Goal: Information Seeking & Learning: Compare options

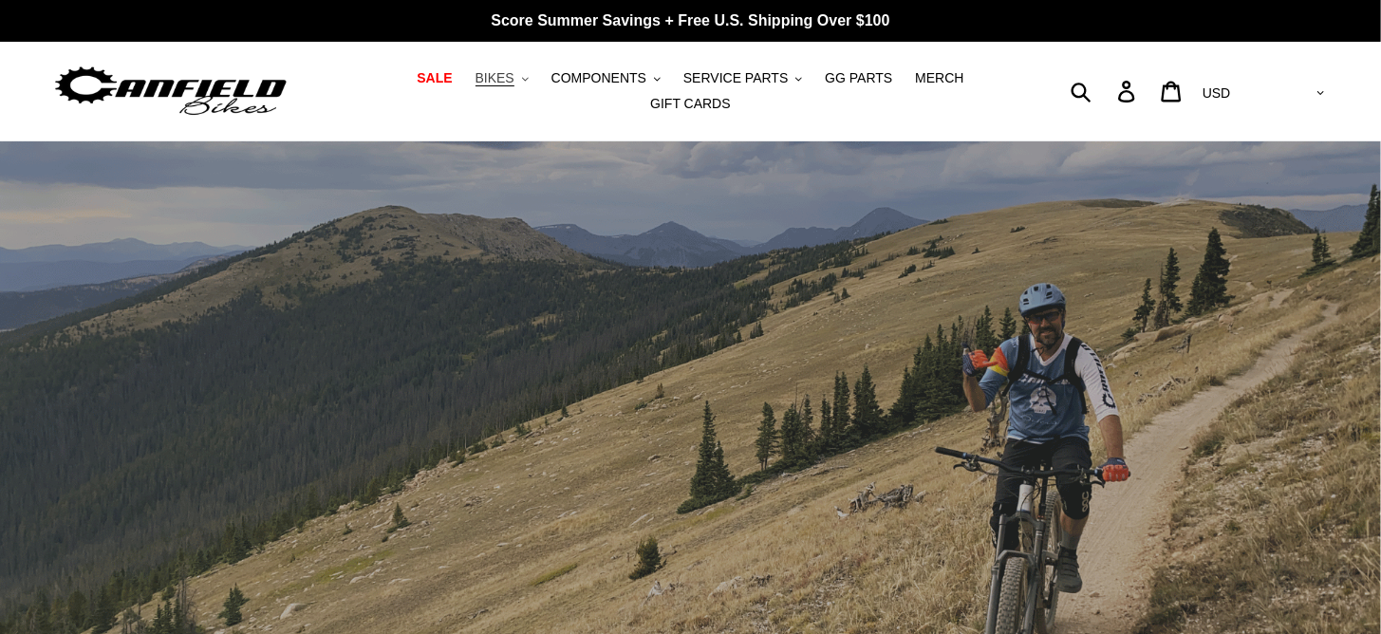
click at [477, 81] on span "BIKES" at bounding box center [495, 78] width 39 height 16
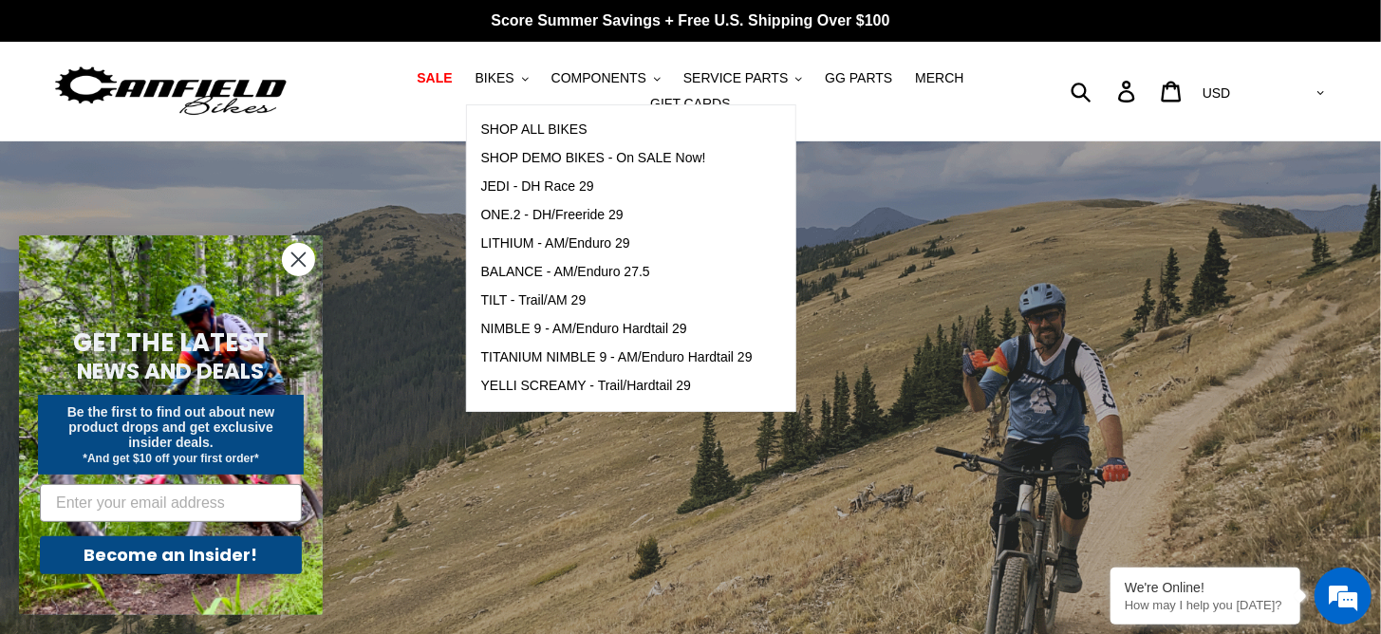
click at [300, 250] on circle "Close dialog" at bounding box center [298, 259] width 31 height 31
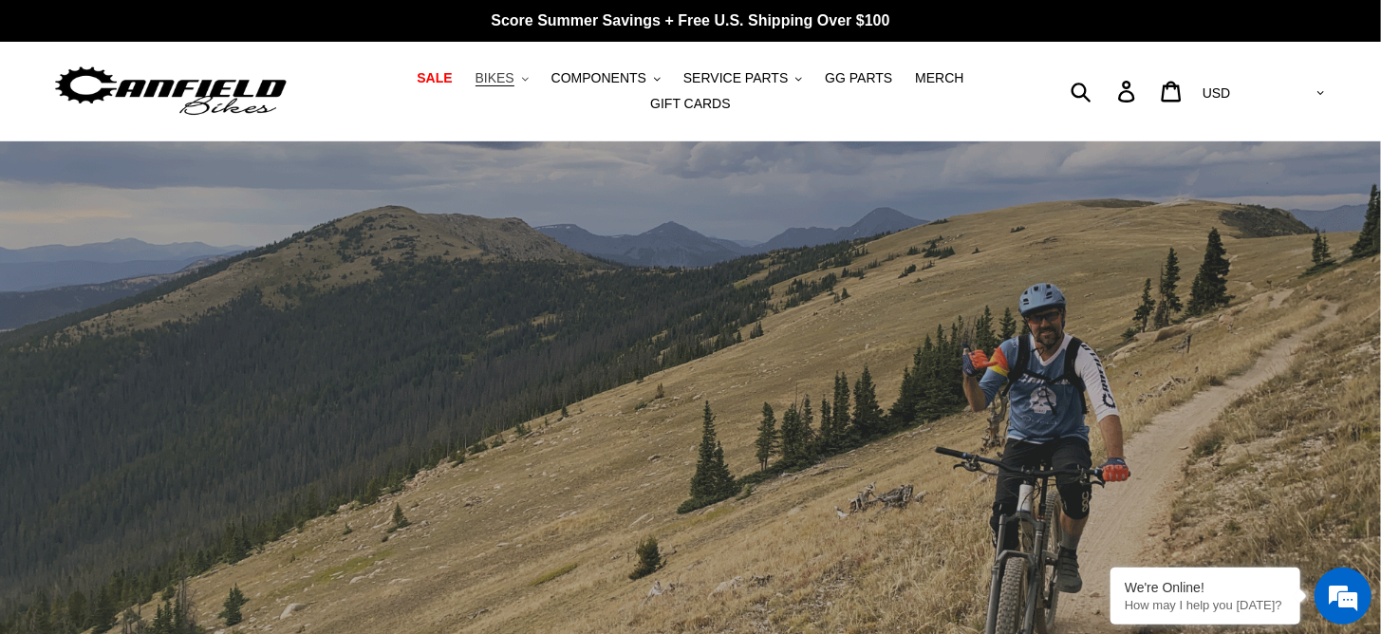
click at [476, 86] on span "BIKES" at bounding box center [495, 78] width 39 height 16
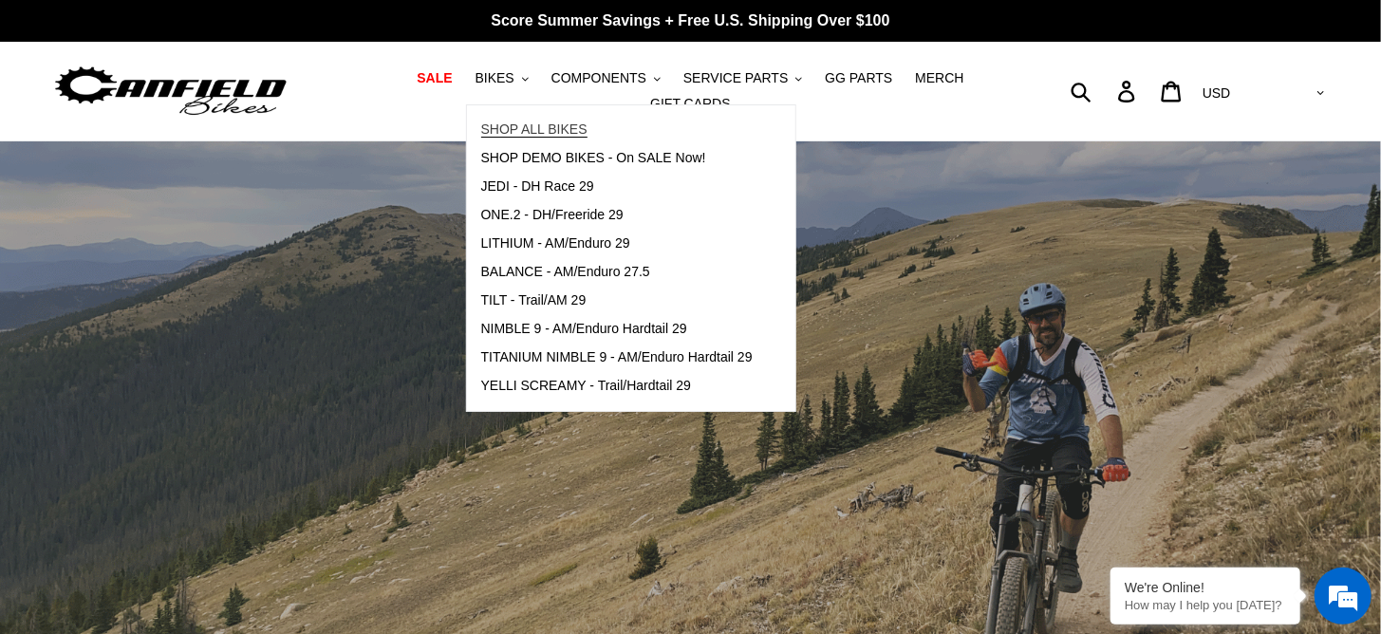
click at [525, 130] on span "SHOP ALL BIKES" at bounding box center [534, 129] width 106 height 16
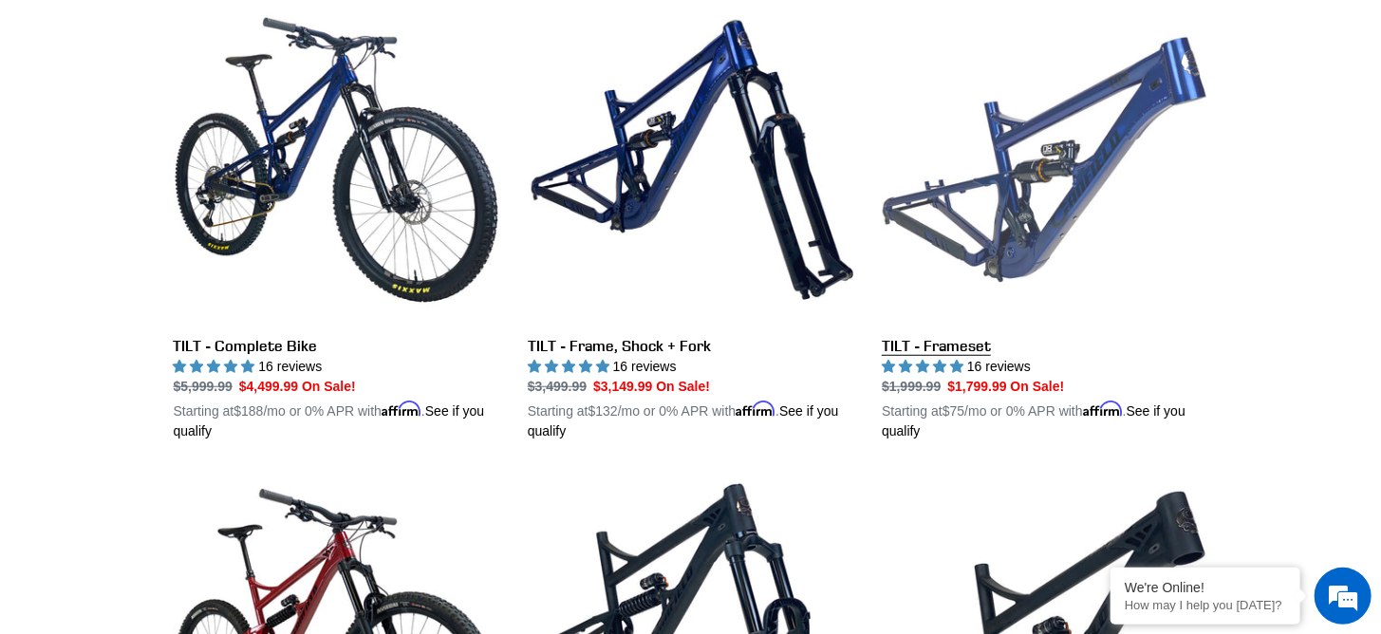
click at [1137, 95] on link "TILT - Frameset" at bounding box center [1045, 219] width 326 height 444
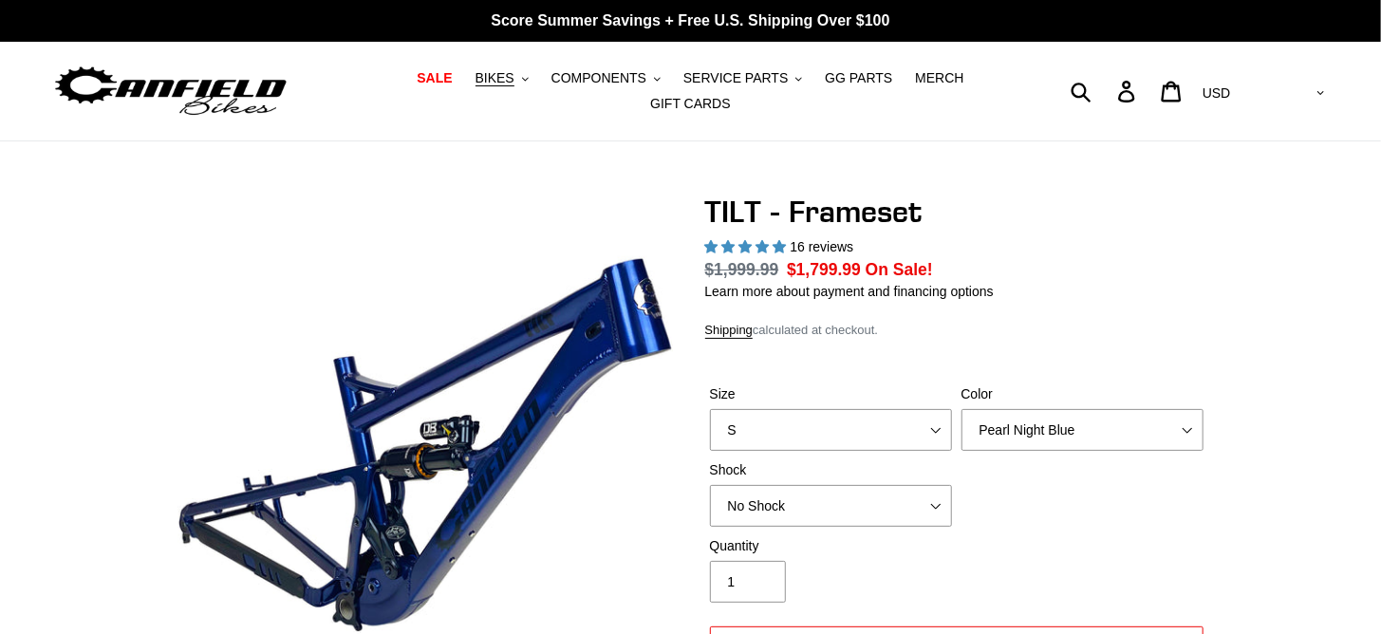
select select "highest-rating"
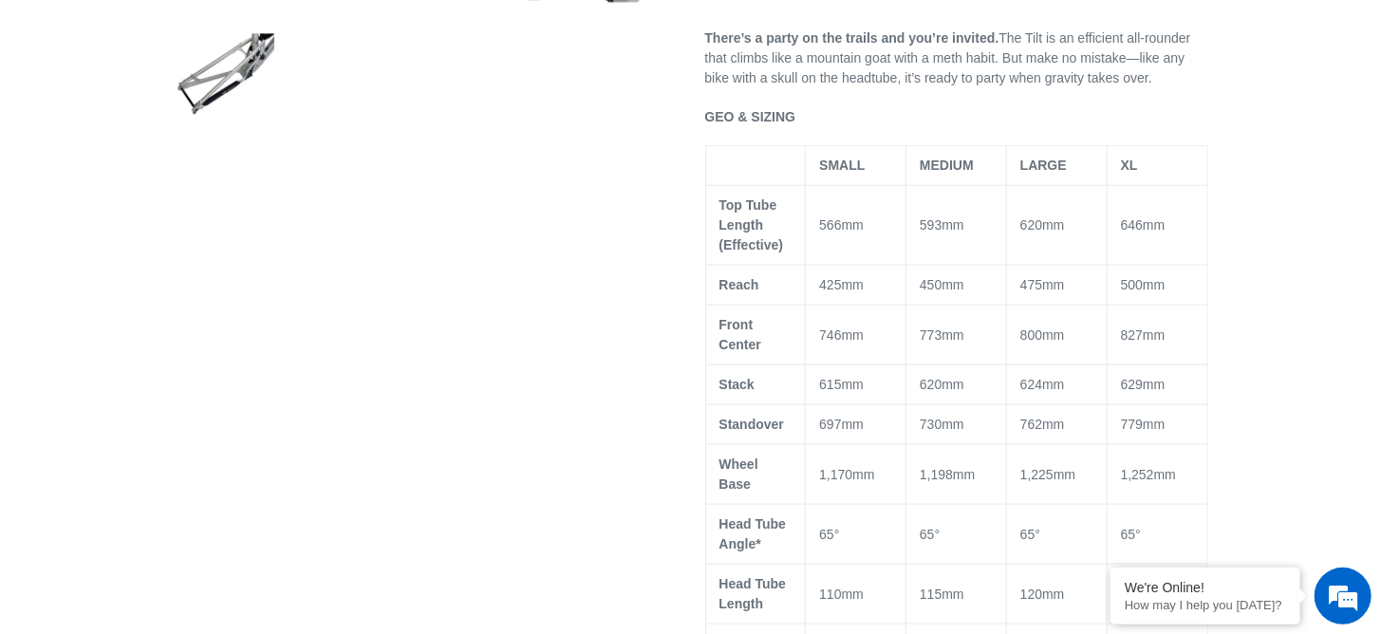
scroll to position [1044, 0]
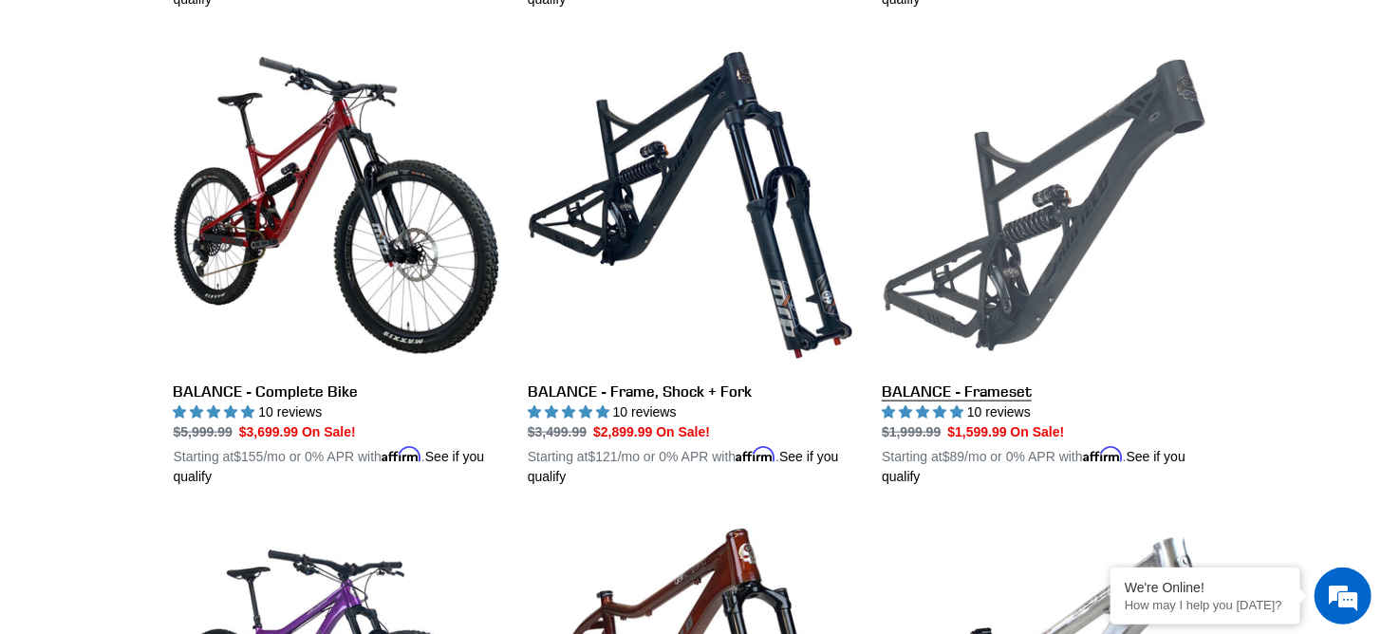
scroll to position [1043, 0]
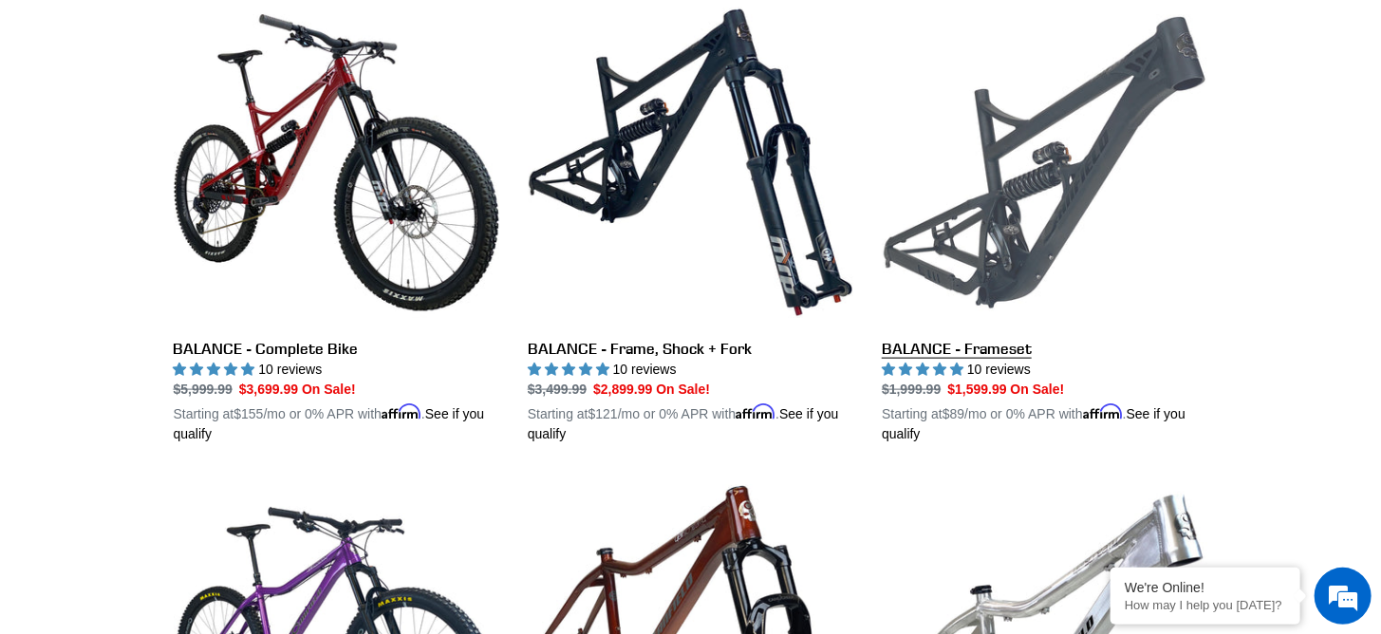
click at [1040, 247] on link "BALANCE - Frameset" at bounding box center [1045, 222] width 326 height 444
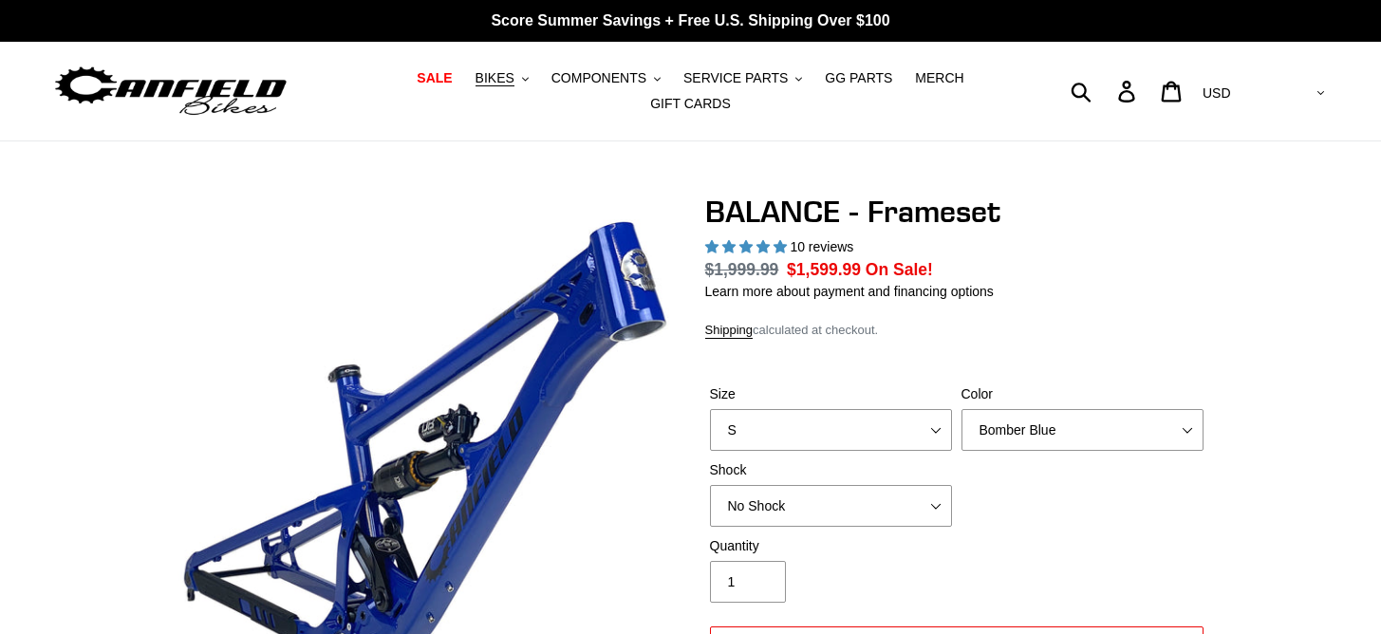
select select "highest-rating"
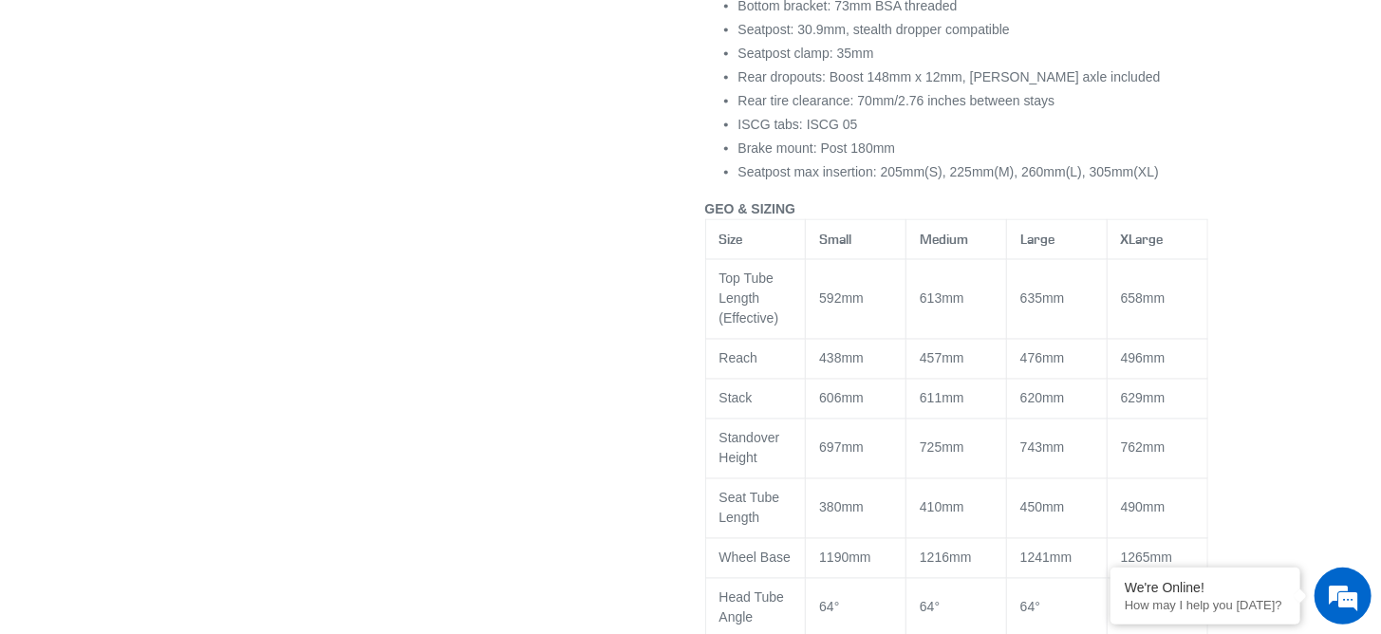
scroll to position [1614, 0]
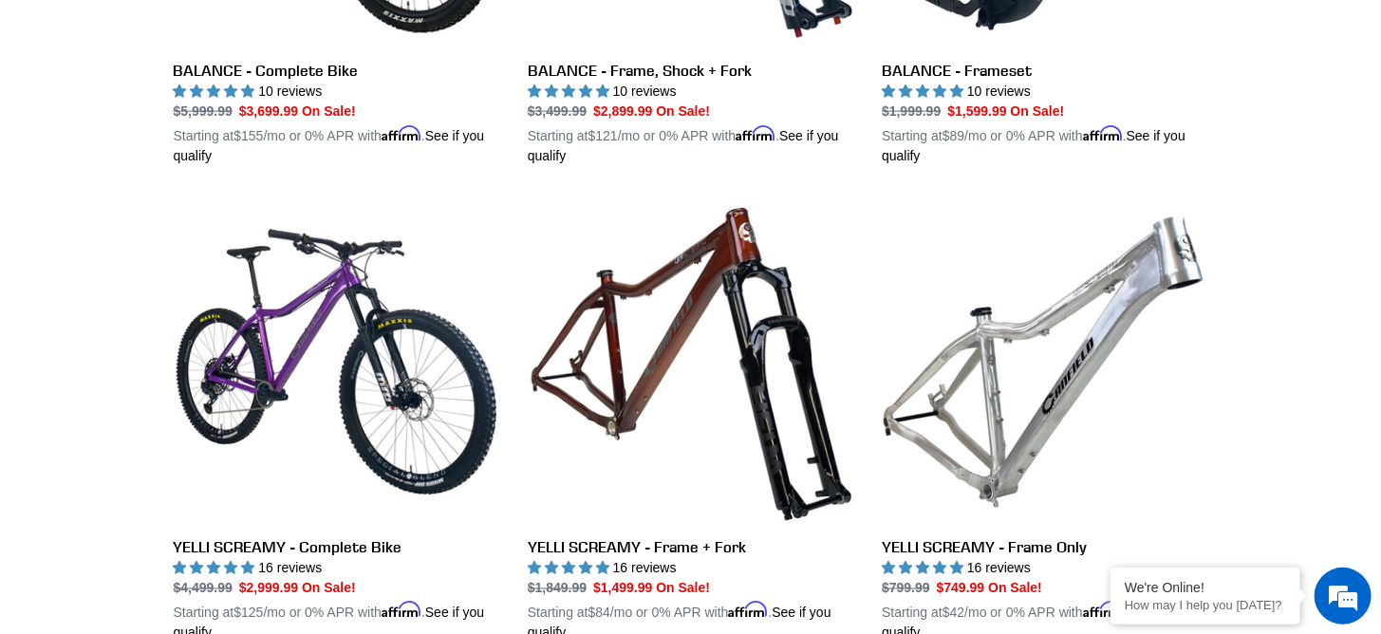
scroll to position [1372, 0]
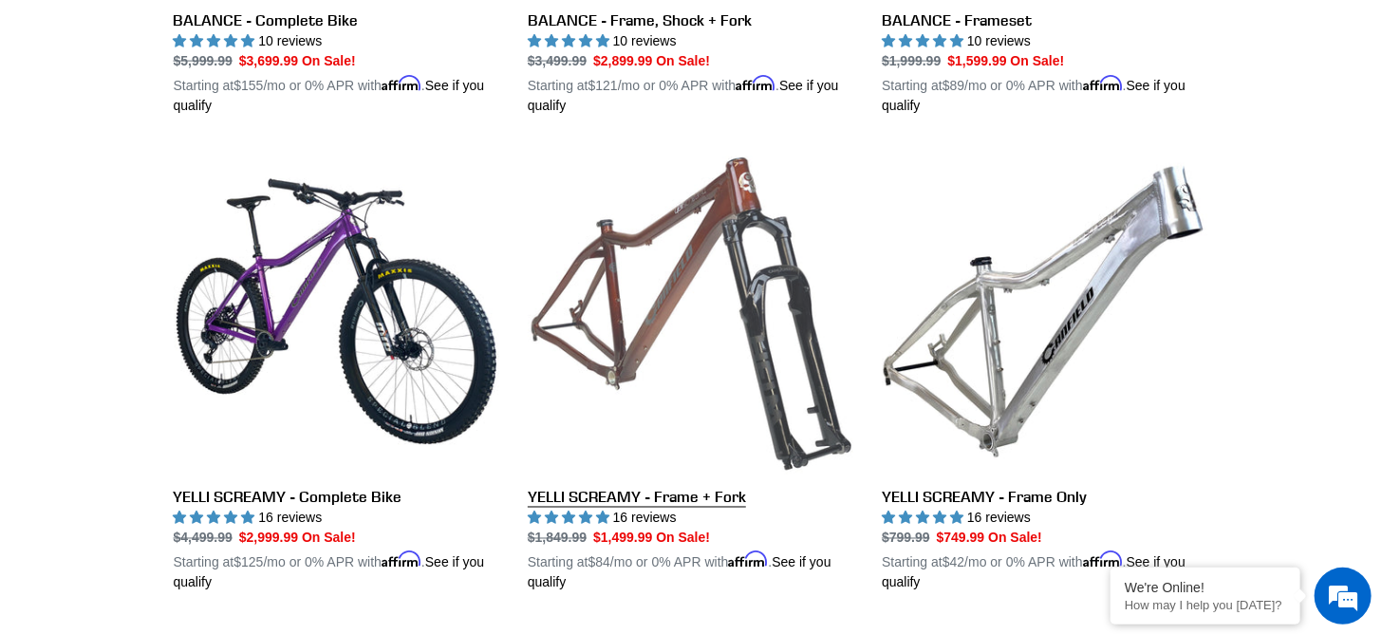
click at [648, 298] on link "YELLI SCREAMY - Frame + Fork" at bounding box center [691, 371] width 326 height 444
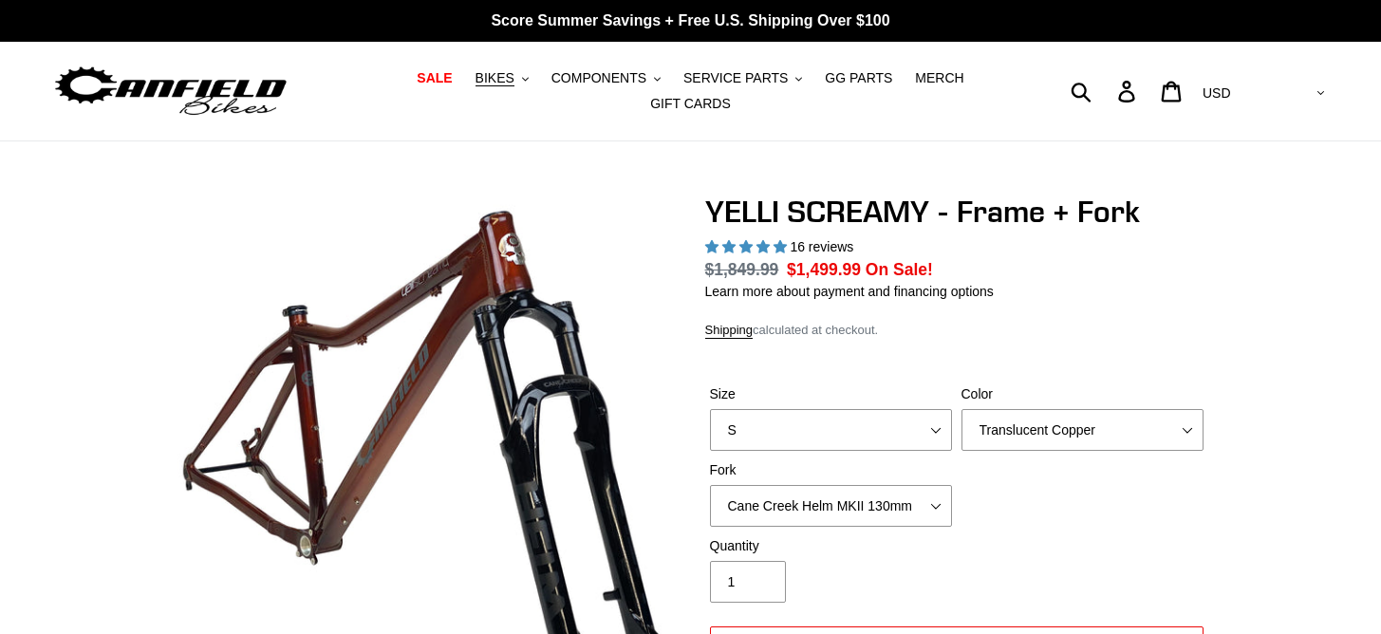
select select "highest-rating"
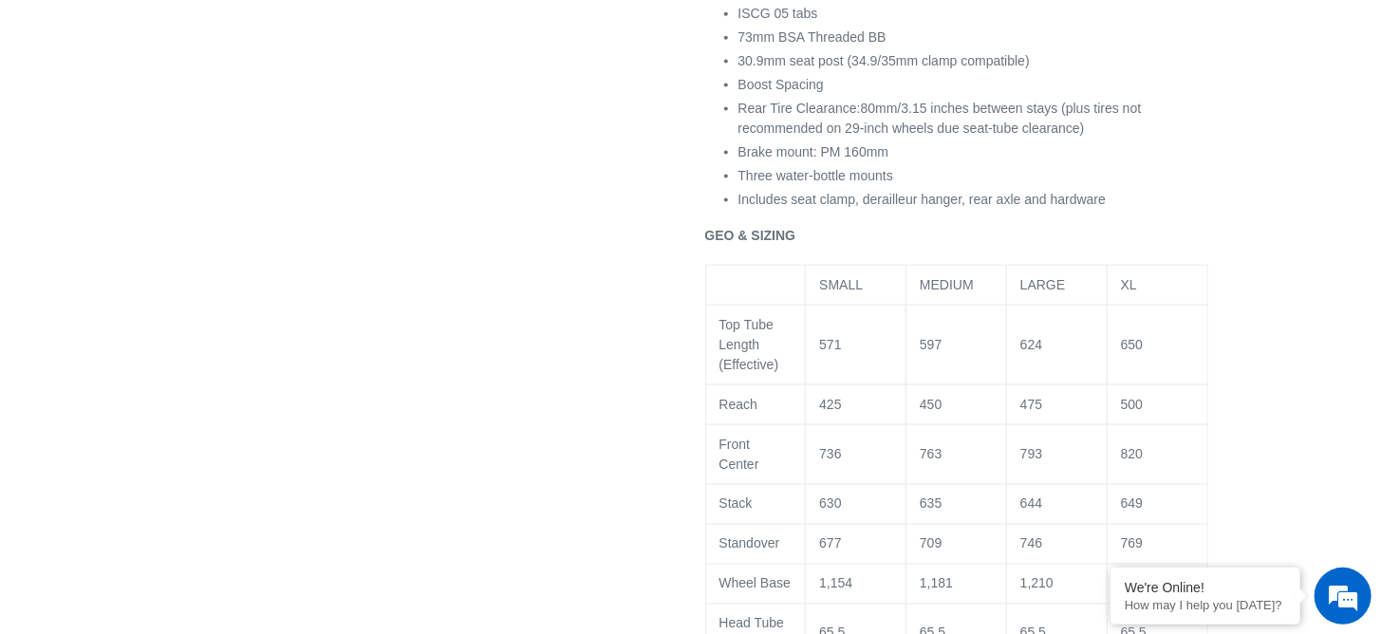
scroll to position [1423, 0]
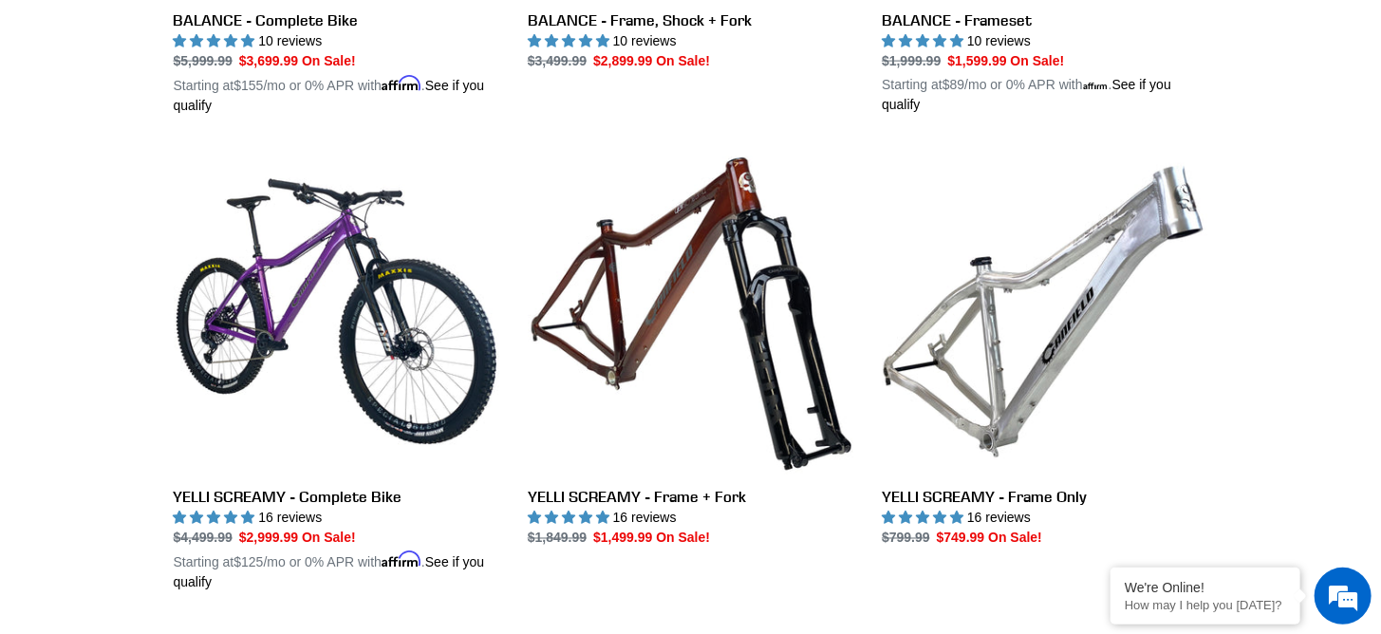
scroll to position [1415, 0]
